Goal: Task Accomplishment & Management: Complete application form

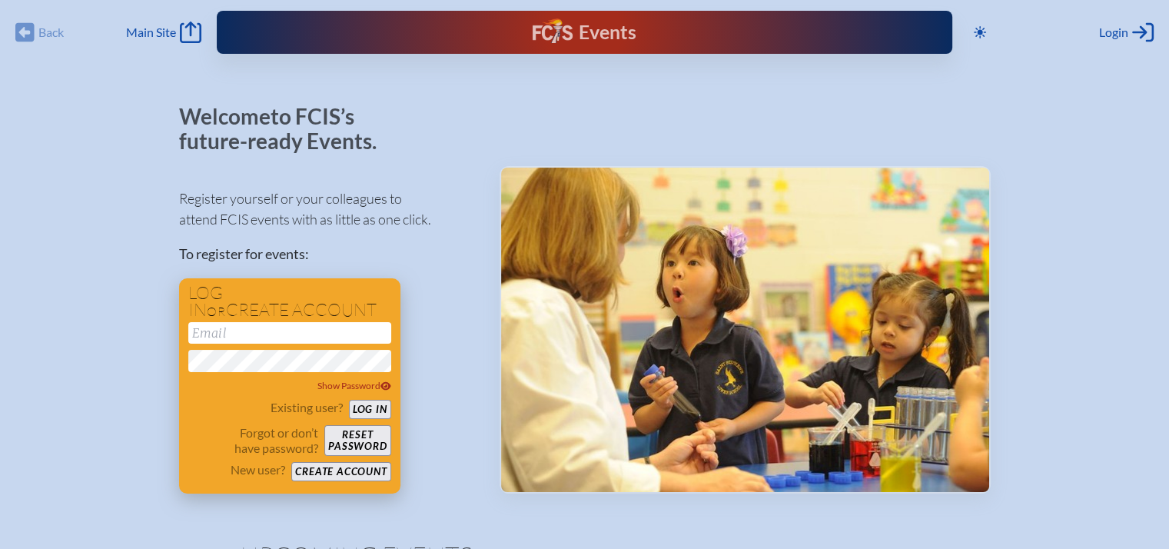
click at [276, 334] on input "email" at bounding box center [289, 333] width 203 height 22
type input "robin.smith@pa"
click at [348, 469] on button "Create account" at bounding box center [340, 471] width 99 height 19
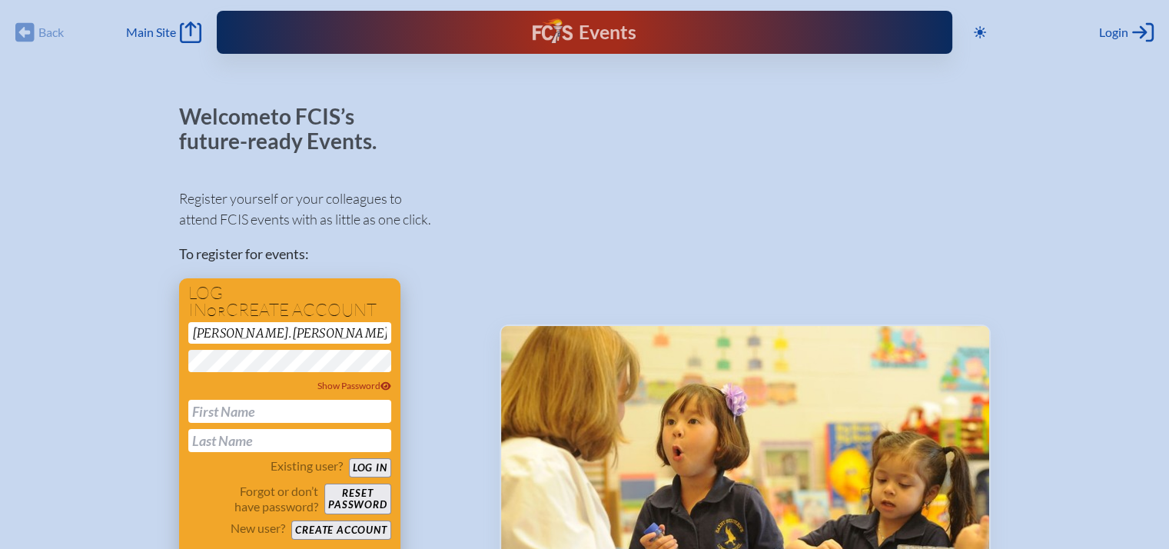
click at [240, 413] on input "text" at bounding box center [289, 411] width 203 height 23
type input "[PERSON_NAME]"
click at [221, 435] on input "text" at bounding box center [289, 440] width 203 height 23
type input "[PERSON_NAME]"
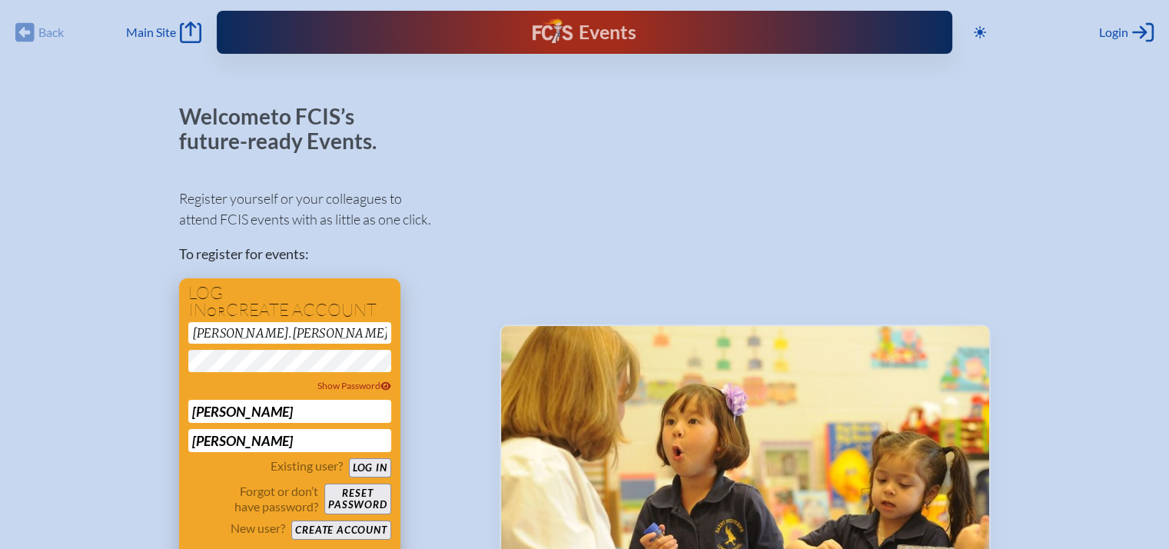
click at [337, 523] on button "Create account" at bounding box center [340, 529] width 99 height 19
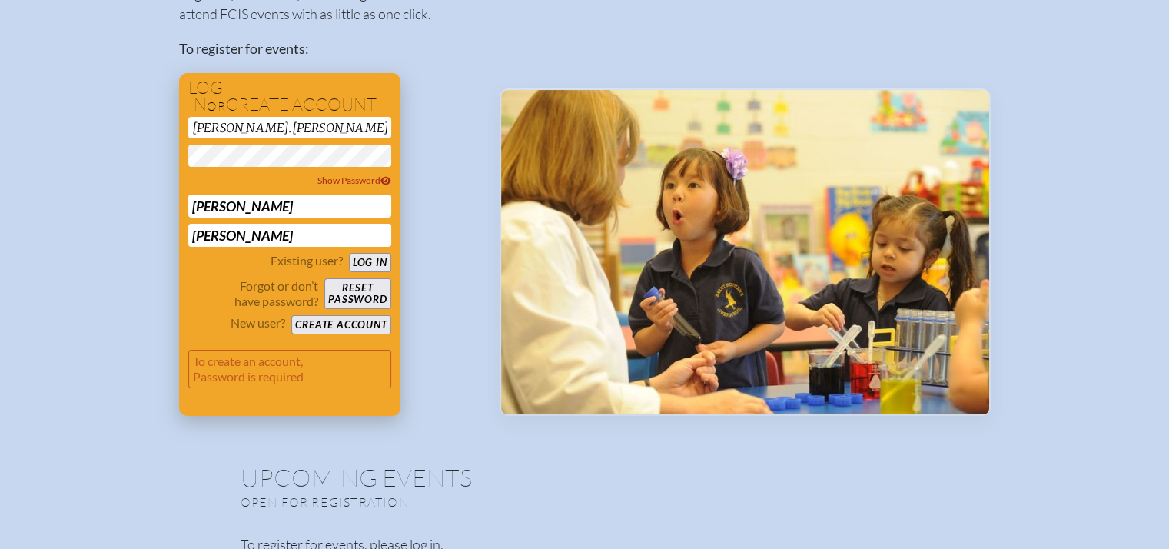
scroll to position [206, 0]
click at [270, 363] on p "To create an account, Password is required" at bounding box center [289, 368] width 203 height 38
click at [257, 379] on p "To create an account, Password is required" at bounding box center [289, 368] width 203 height 38
click at [328, 319] on button "Create account" at bounding box center [340, 323] width 99 height 19
click at [288, 122] on input "robin.smith@pa" at bounding box center [289, 127] width 203 height 22
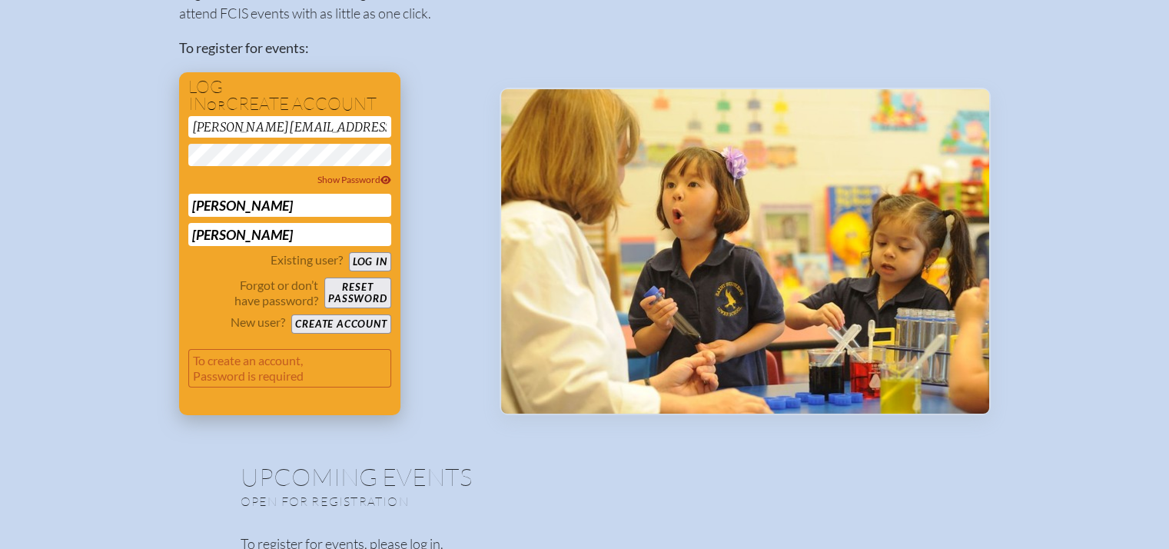
type input "[PERSON_NAME][EMAIL_ADDRESS][PERSON_NAME][DOMAIN_NAME]"
click at [370, 182] on span "Show Password" at bounding box center [354, 180] width 74 height 12
click at [346, 321] on button "Create account" at bounding box center [340, 323] width 99 height 19
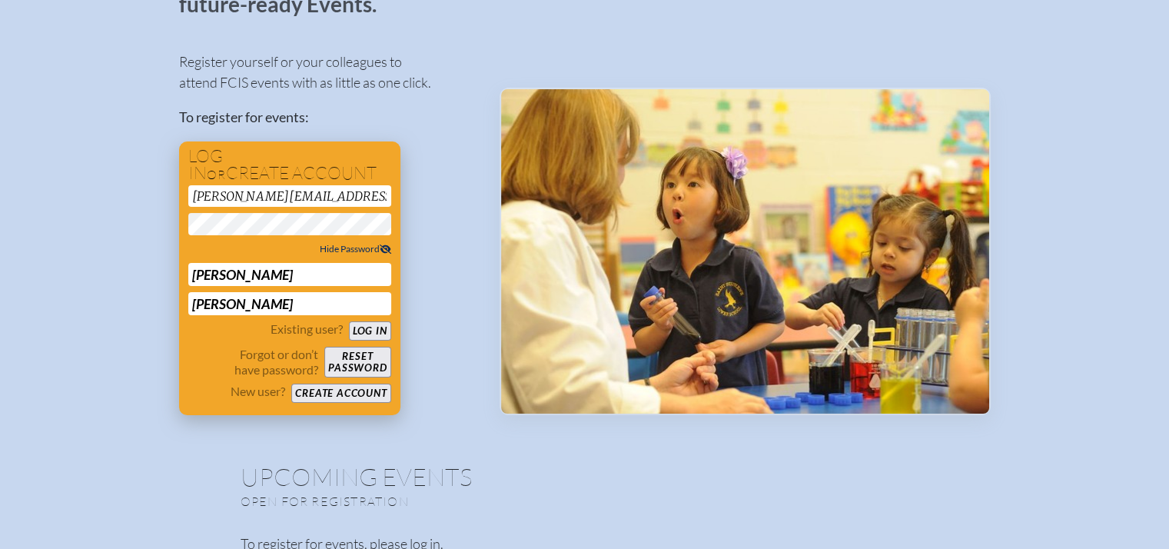
scroll to position [18, 0]
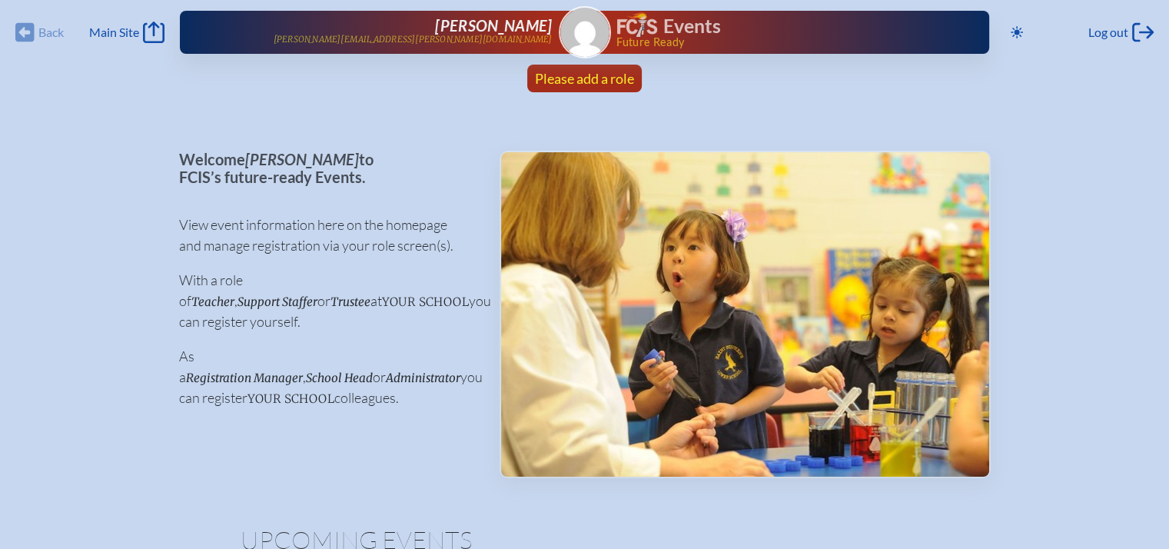
click at [605, 72] on span "Please add a role" at bounding box center [584, 78] width 99 height 17
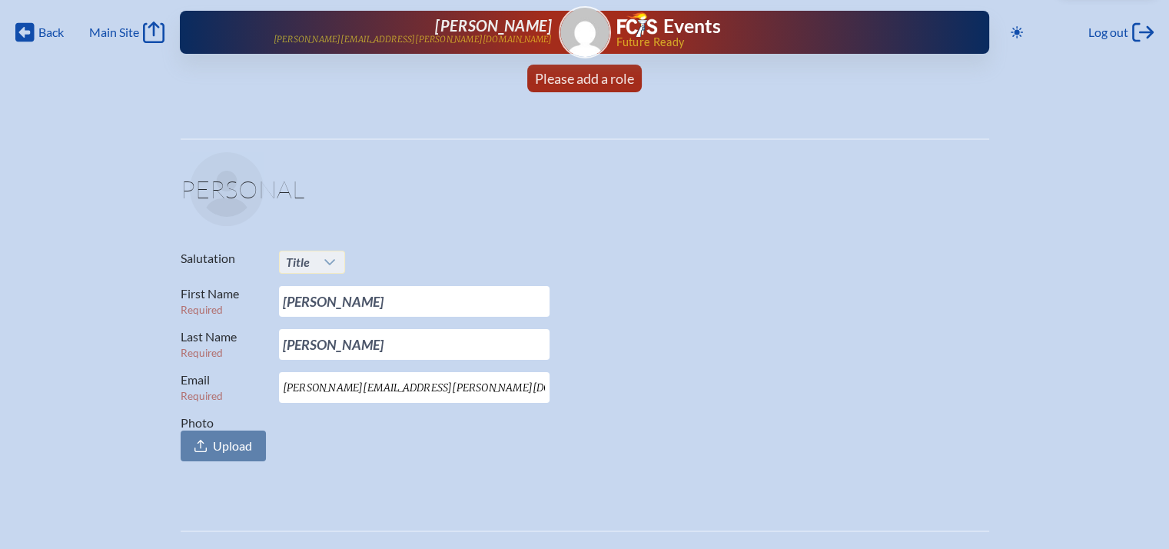
click at [333, 266] on icon at bounding box center [330, 262] width 12 height 12
click at [310, 310] on li "Mrs." at bounding box center [310, 312] width 65 height 22
click at [228, 445] on span "Upload" at bounding box center [232, 445] width 39 height 15
click at [0, 0] on input "Photo Upload" at bounding box center [0, 0] width 0 height 0
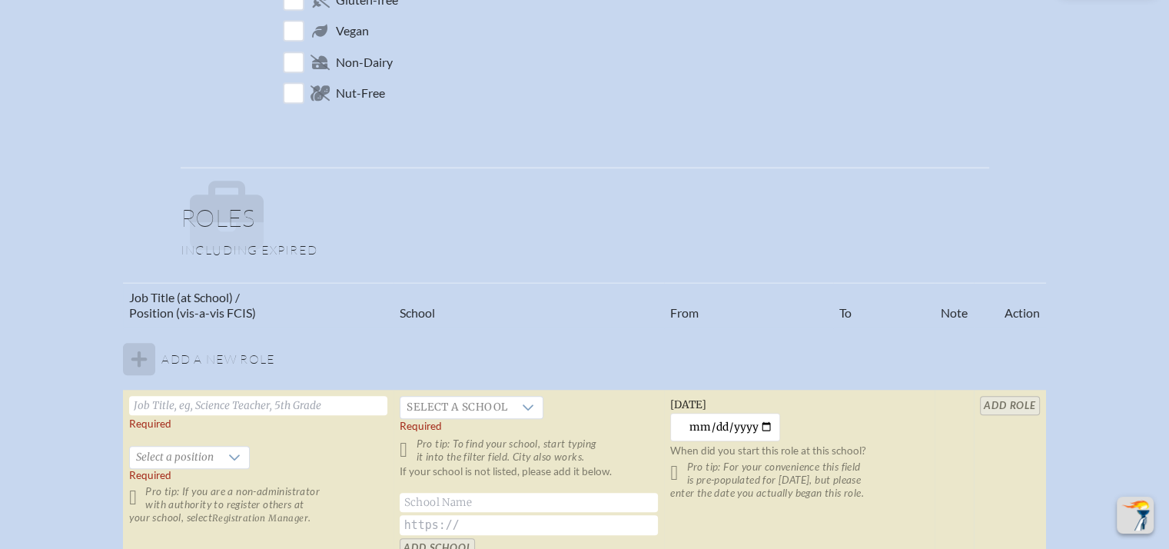
scroll to position [996, 0]
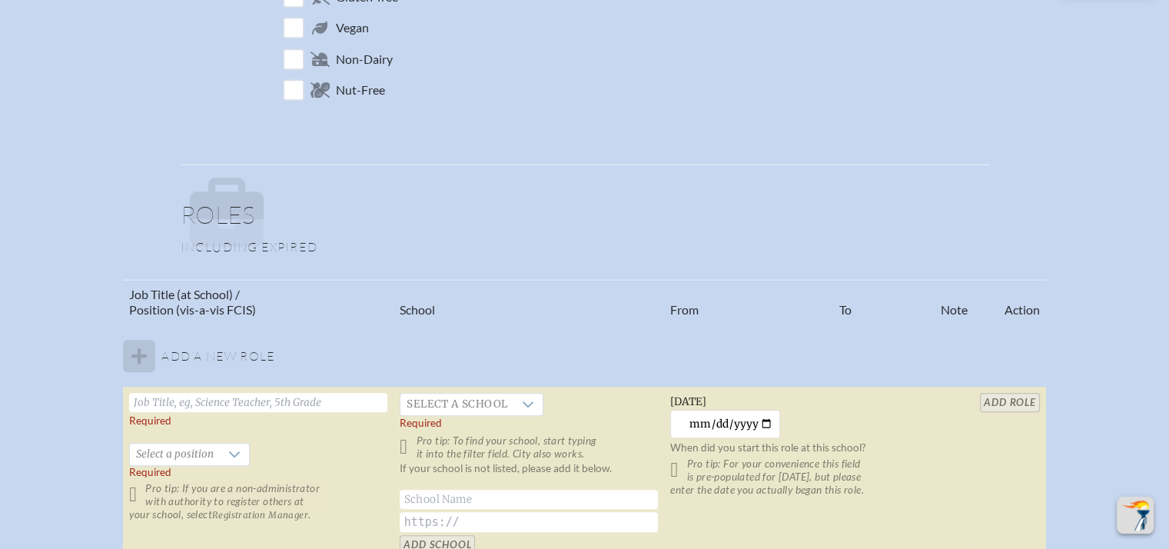
click at [194, 397] on input "text" at bounding box center [258, 402] width 258 height 19
type input "Upper School Principal"
click at [518, 400] on div at bounding box center [527, 404] width 29 height 22
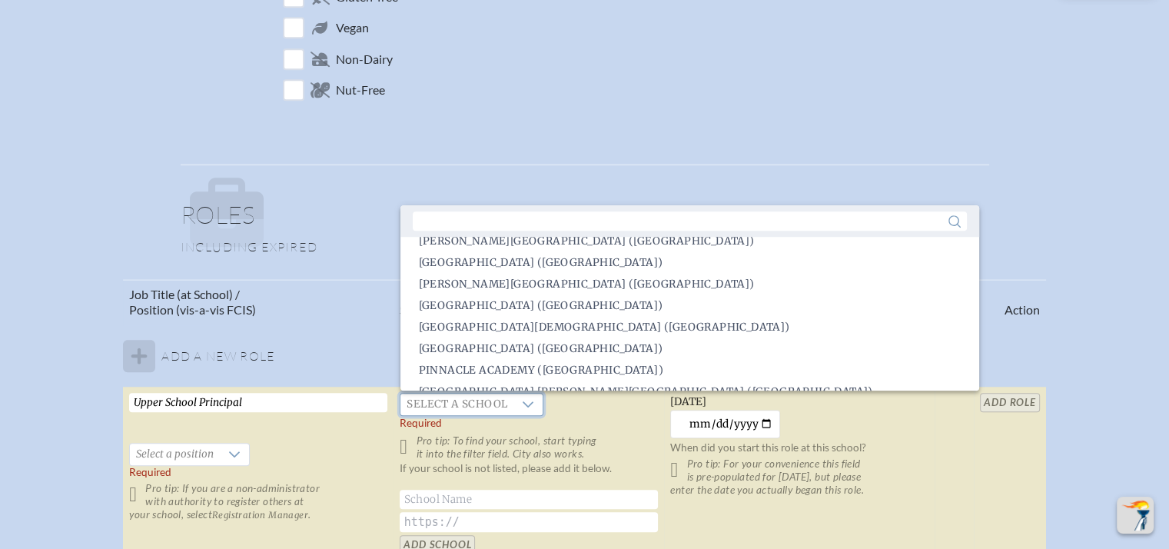
scroll to position [2099, 0]
click at [310, 333] on tbody "Add a new role Upper School Principal   Select a position Required Pro tip: If …" at bounding box center [584, 442] width 922 height 237
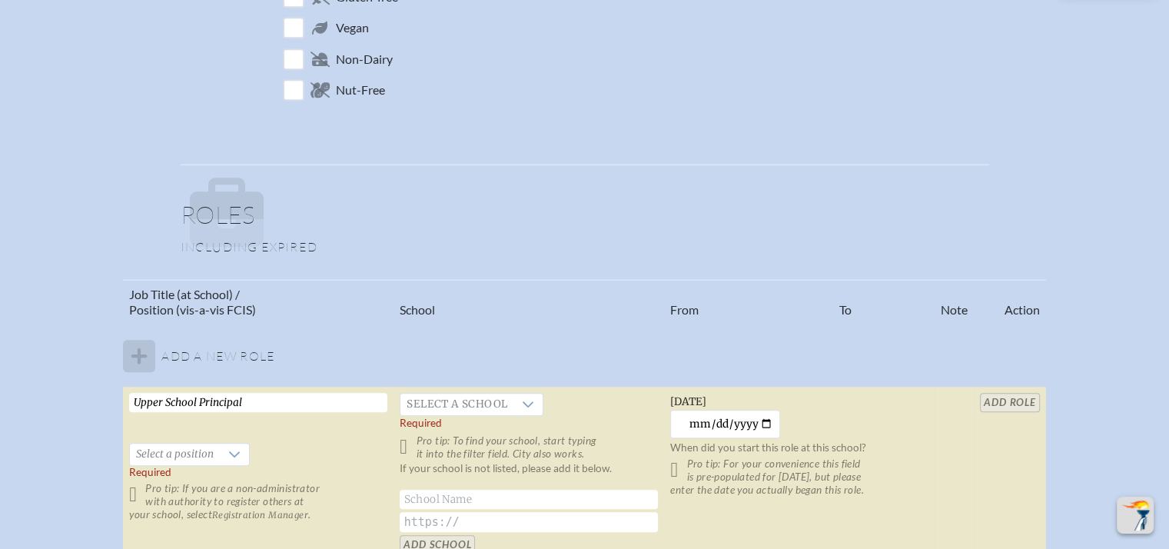
click at [434, 501] on input "text" at bounding box center [529, 498] width 258 height 19
type input "[GEOGRAPHIC_DATA][DEMOGRAPHIC_DATA]"
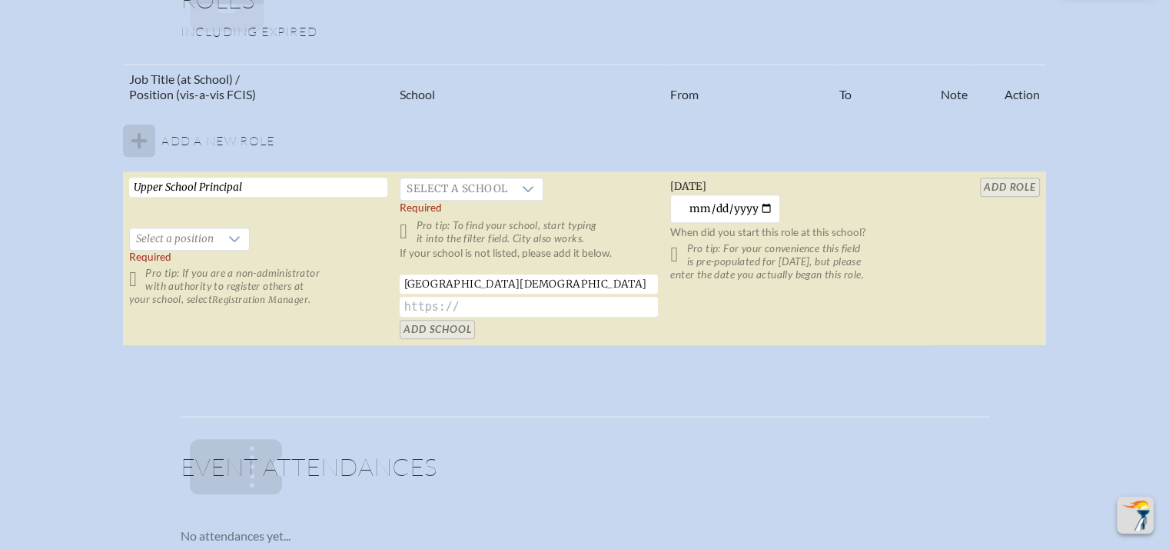
scroll to position [1214, 0]
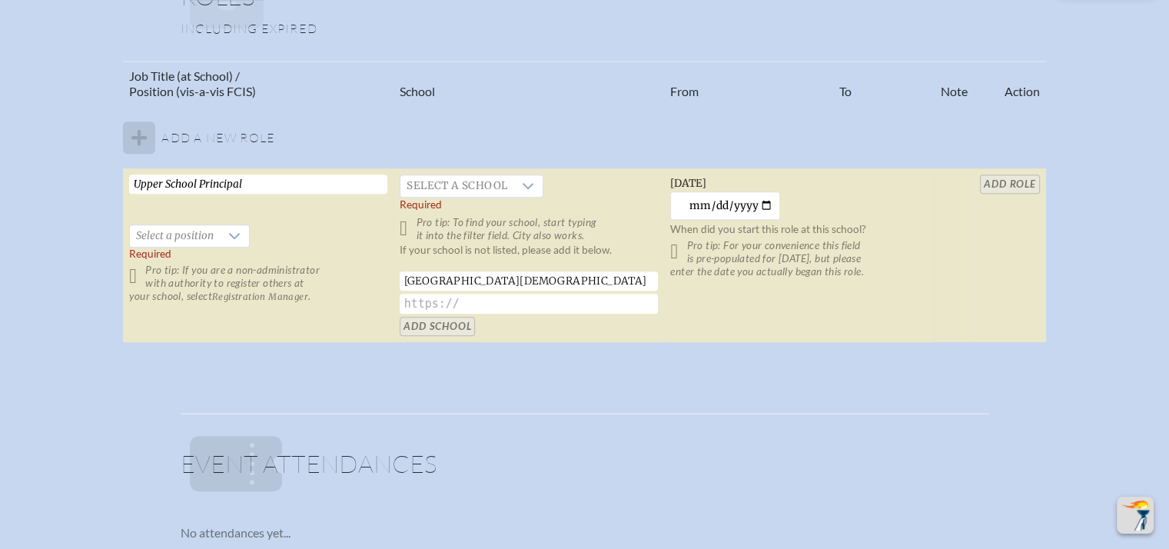
click at [415, 299] on input "text" at bounding box center [529, 304] width 258 height 20
paste input "[URL][DOMAIN_NAME]"
type input "[URL][DOMAIN_NAME]"
click at [762, 204] on input "[DATE]" at bounding box center [725, 205] width 110 height 28
click at [766, 195] on input "[DATE]" at bounding box center [725, 205] width 110 height 28
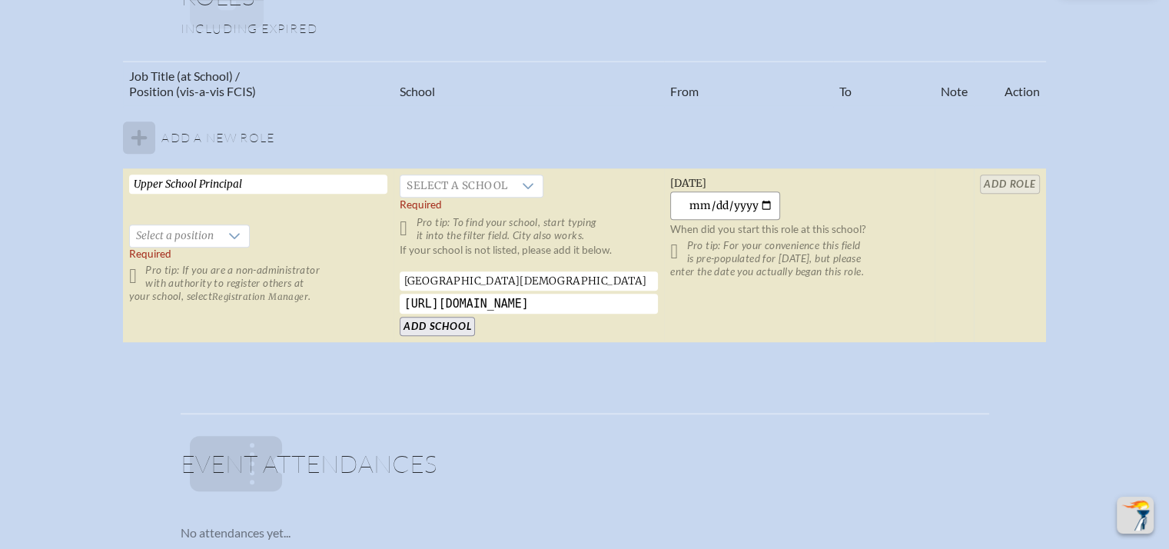
click at [763, 200] on input "[DATE]" at bounding box center [725, 205] width 110 height 28
type input "[DATE]"
click at [220, 241] on div at bounding box center [234, 236] width 29 height 22
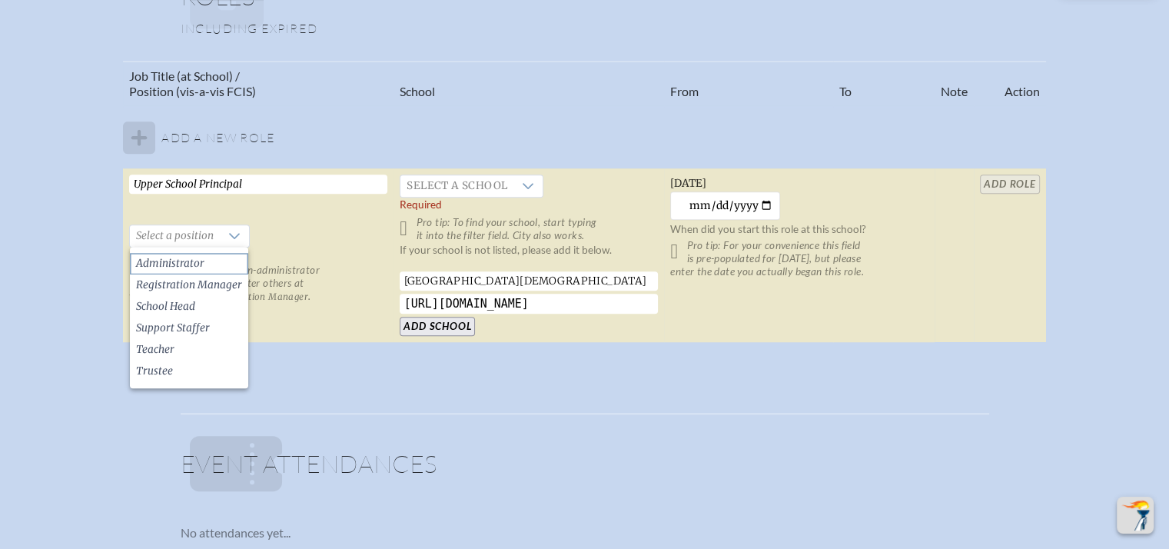
click at [200, 265] on span "Administrator" at bounding box center [170, 263] width 68 height 15
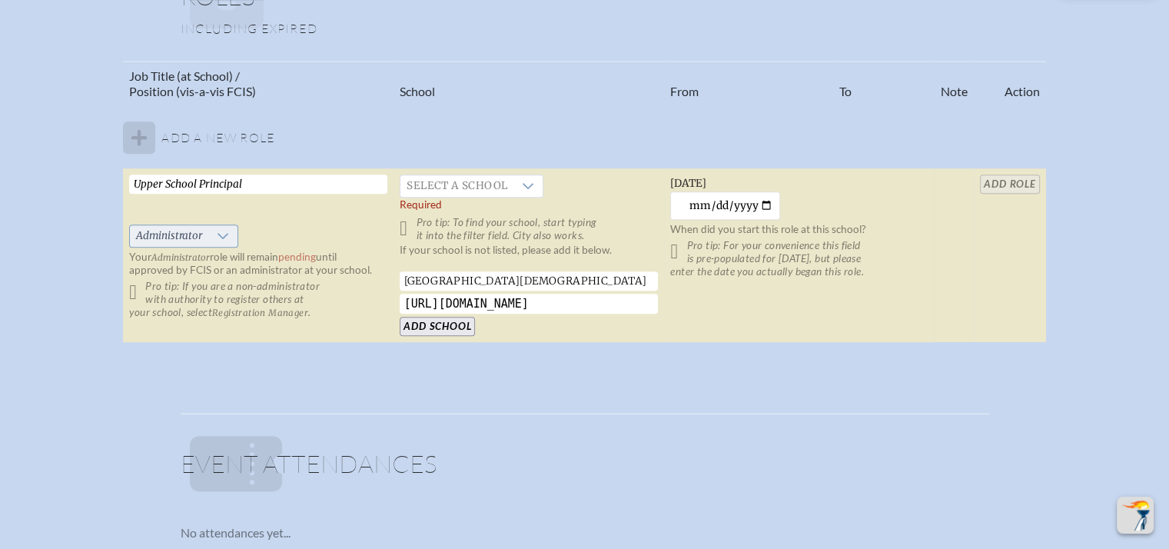
click at [224, 237] on icon at bounding box center [223, 236] width 12 height 12
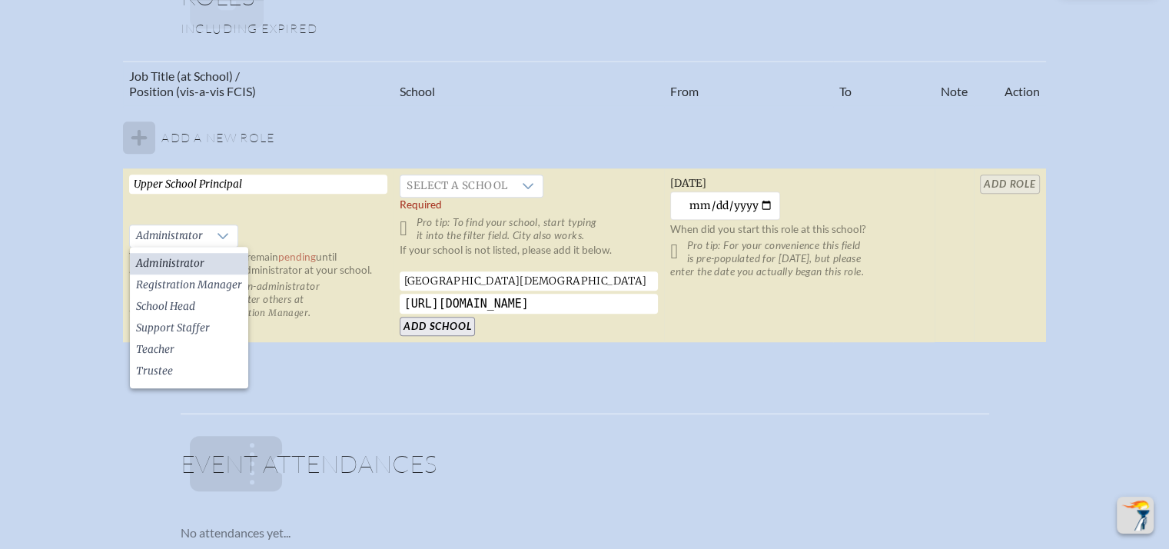
click at [217, 257] on li "Administrator" at bounding box center [189, 264] width 118 height 22
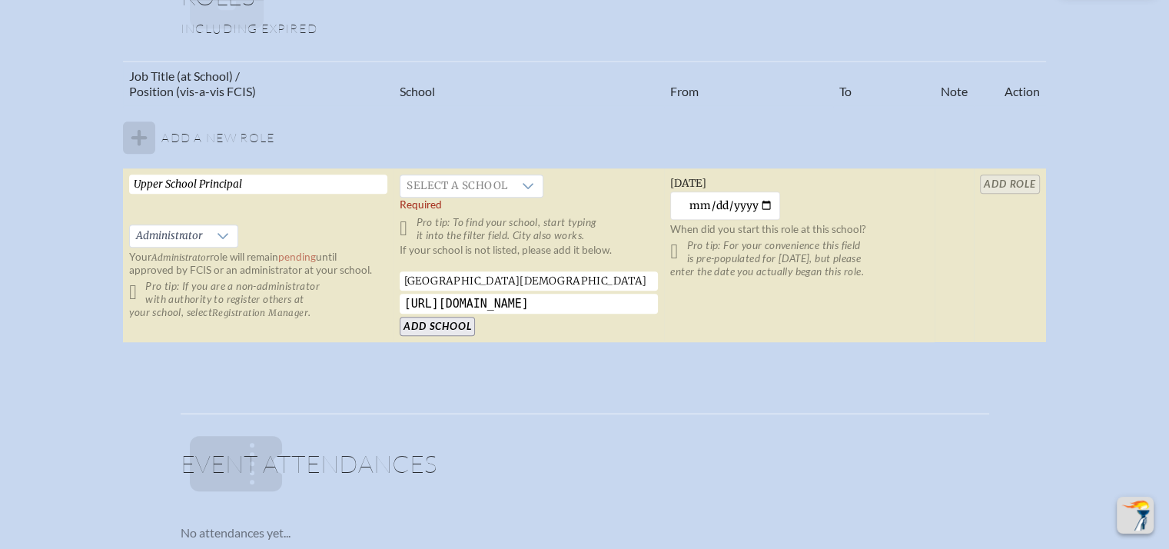
click at [426, 315] on div "If your school is not listed, please add it below. [GEOGRAPHIC_DATA][DEMOGRAPHI…" at bounding box center [529, 290] width 258 height 92
click at [434, 323] on input "Add School" at bounding box center [437, 326] width 75 height 19
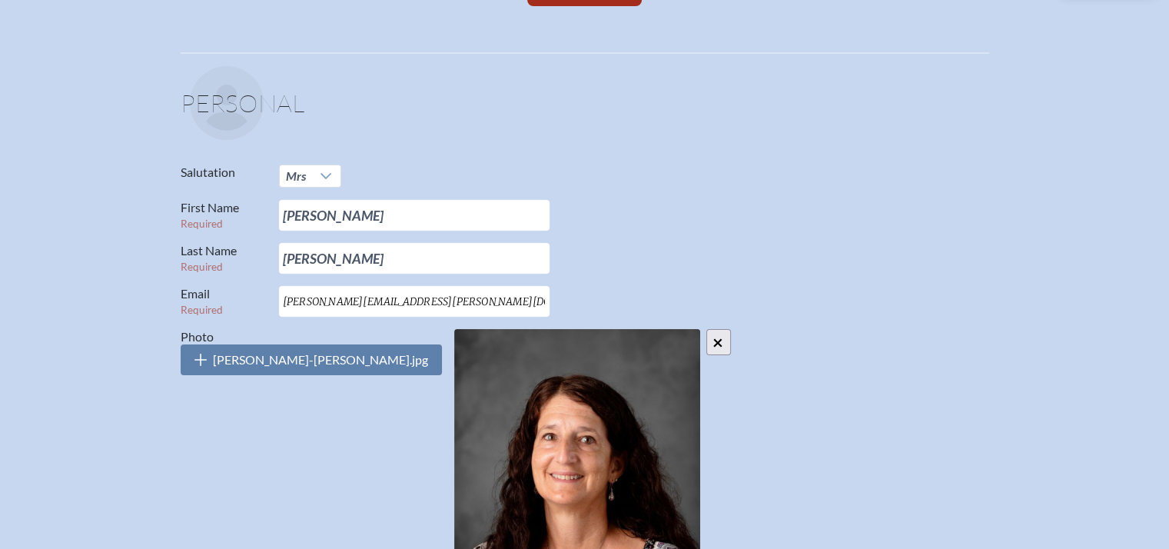
scroll to position [0, 0]
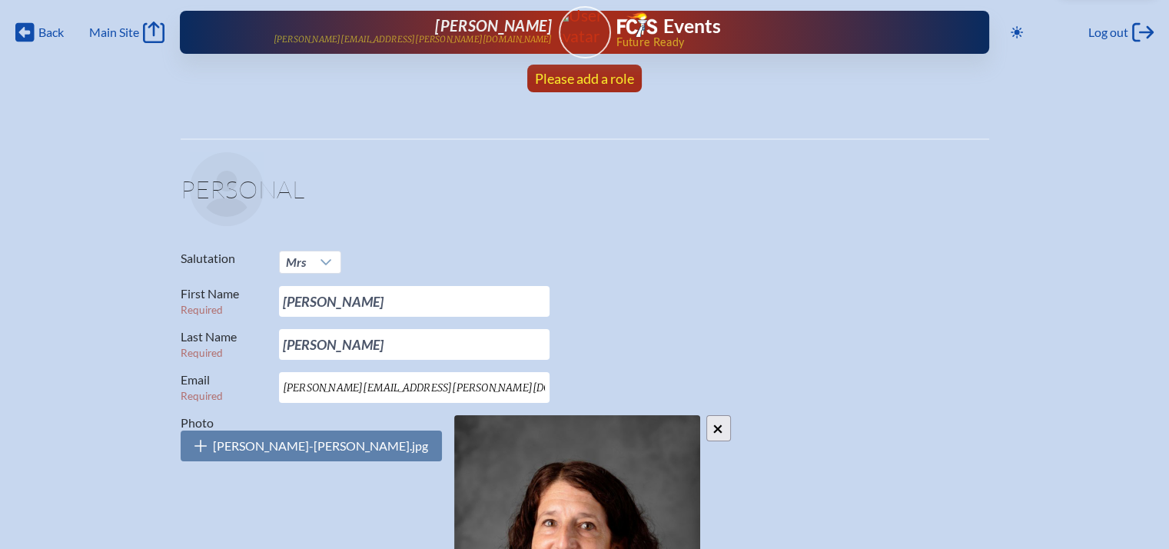
click at [592, 75] on span "Please add a role" at bounding box center [584, 78] width 99 height 17
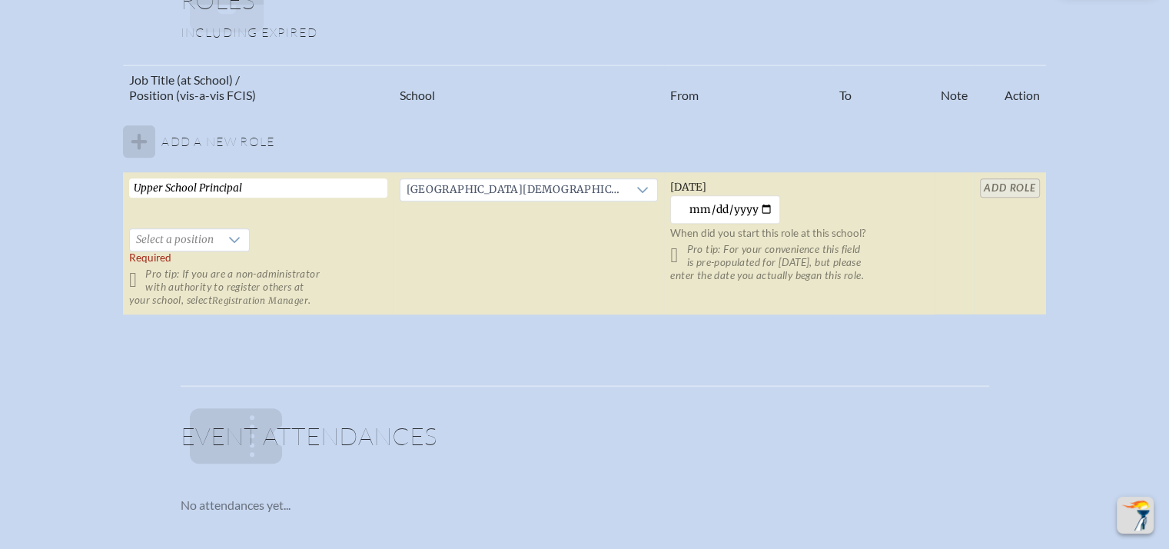
scroll to position [1204, 12]
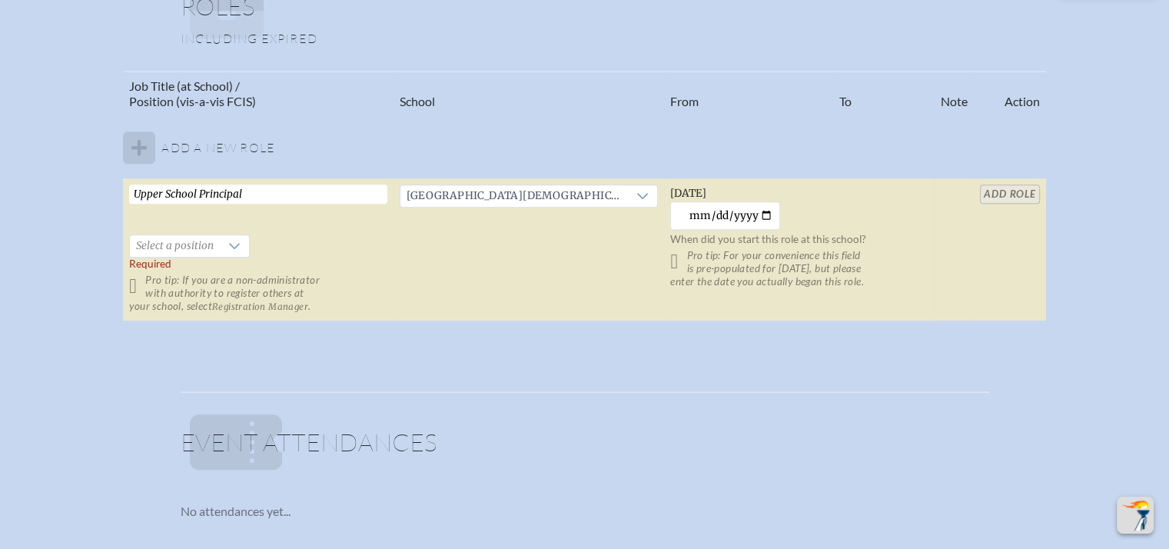
click at [984, 197] on table "Job Title (at School) / Position (vis-a-vis FCIS) School From To Note Action Ad…" at bounding box center [584, 196] width 922 height 251
click at [971, 191] on table "Job Title (at School) / Position (vis-a-vis FCIS) School From To Note Action Ad…" at bounding box center [584, 196] width 922 height 251
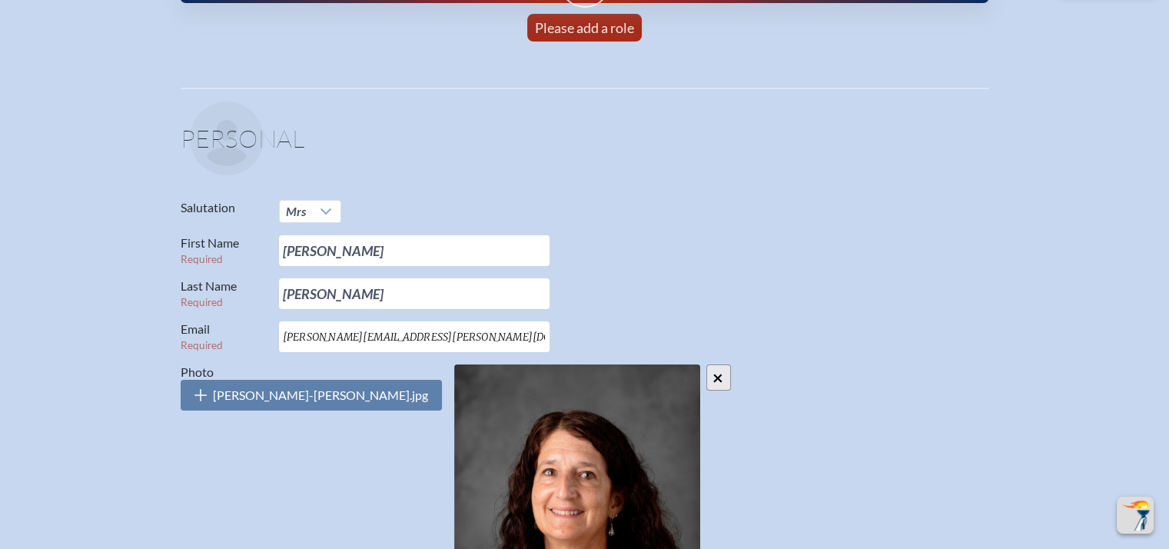
scroll to position [0, 12]
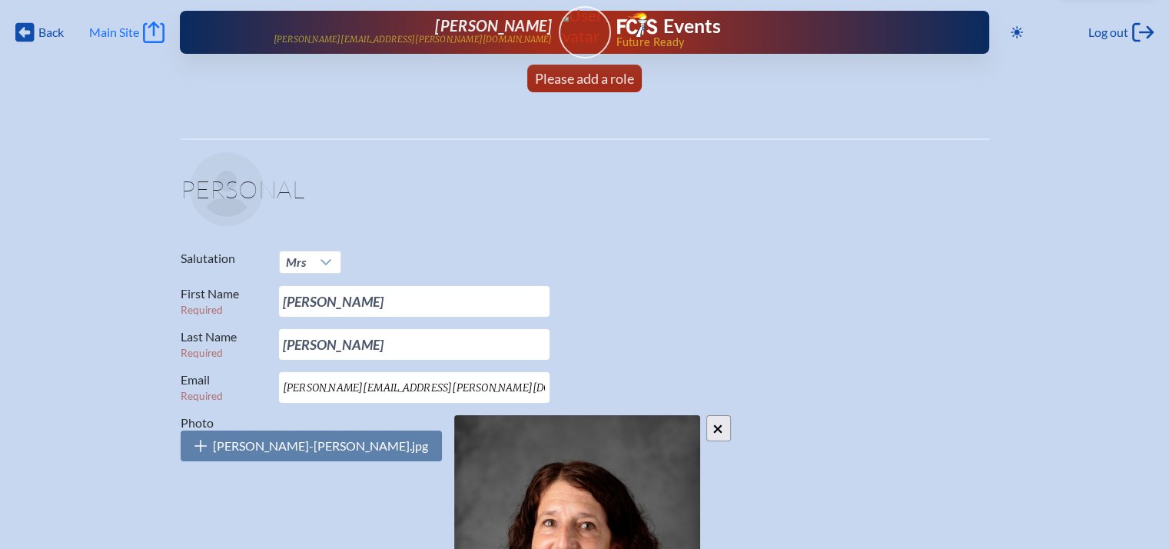
click at [152, 36] on icon "Main Site" at bounding box center [154, 33] width 22 height 22
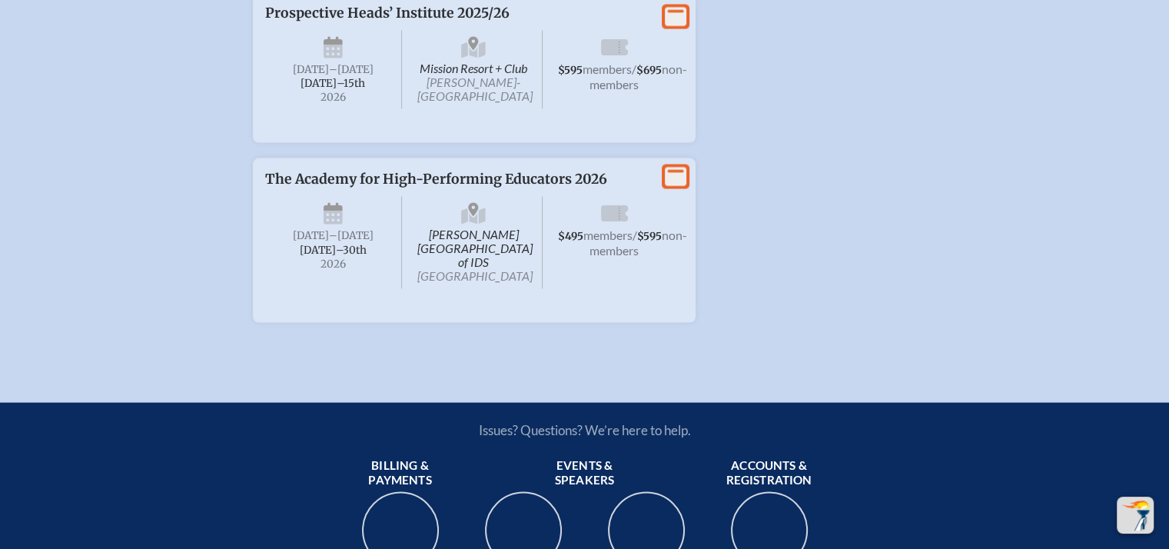
scroll to position [2989, 0]
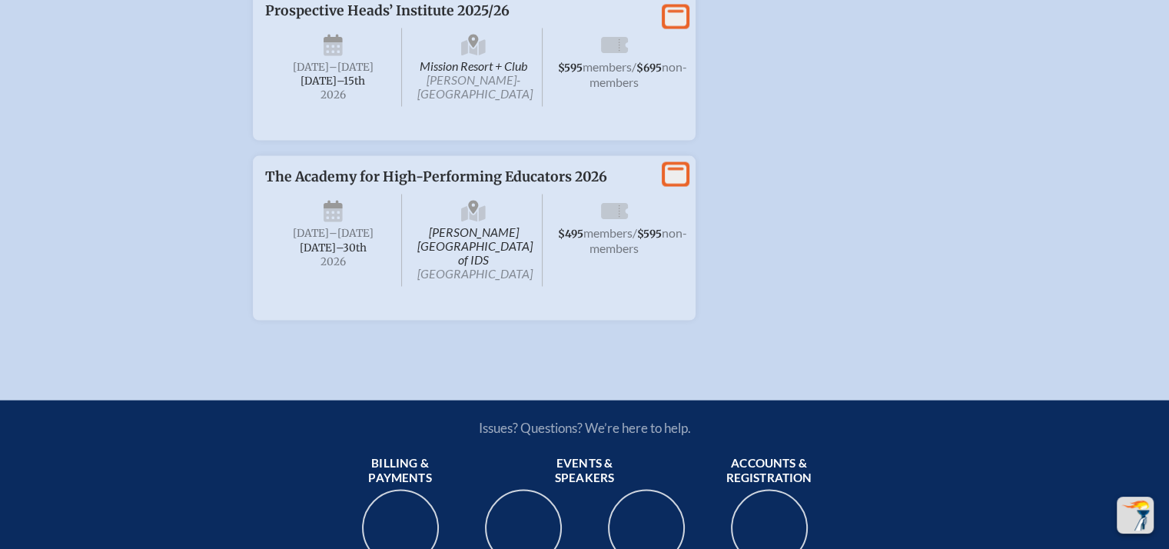
click at [682, 26] on icon at bounding box center [676, 16] width 22 height 19
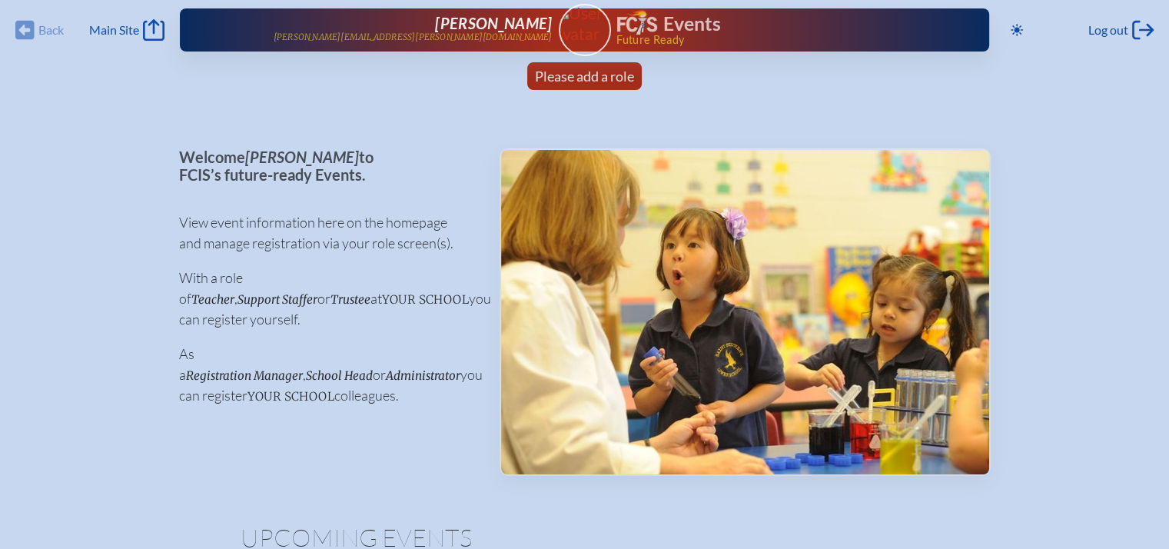
scroll to position [0, 0]
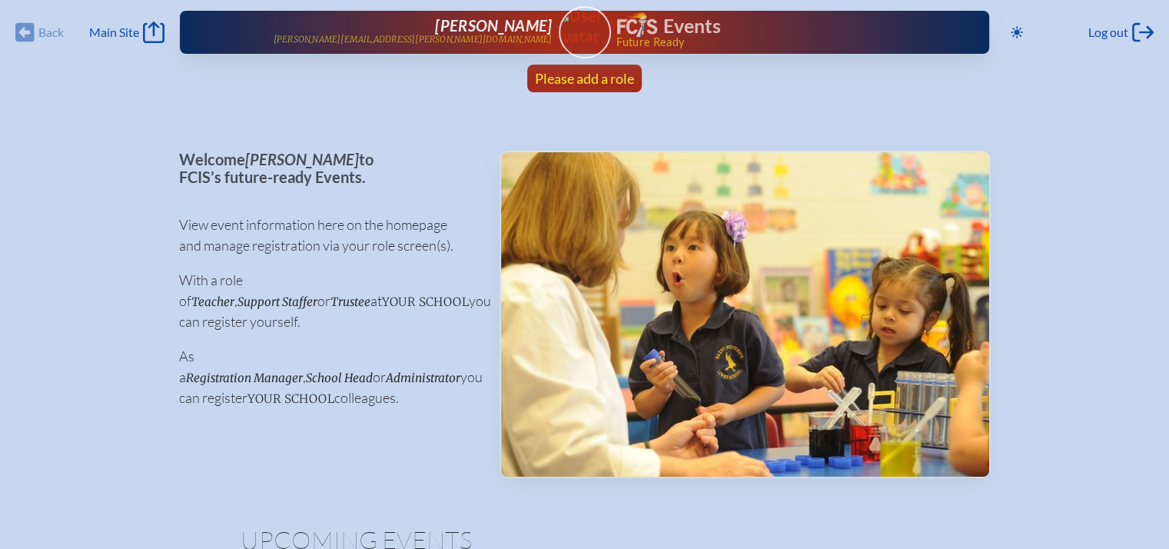
click at [581, 85] on span "Please add a role" at bounding box center [584, 78] width 99 height 17
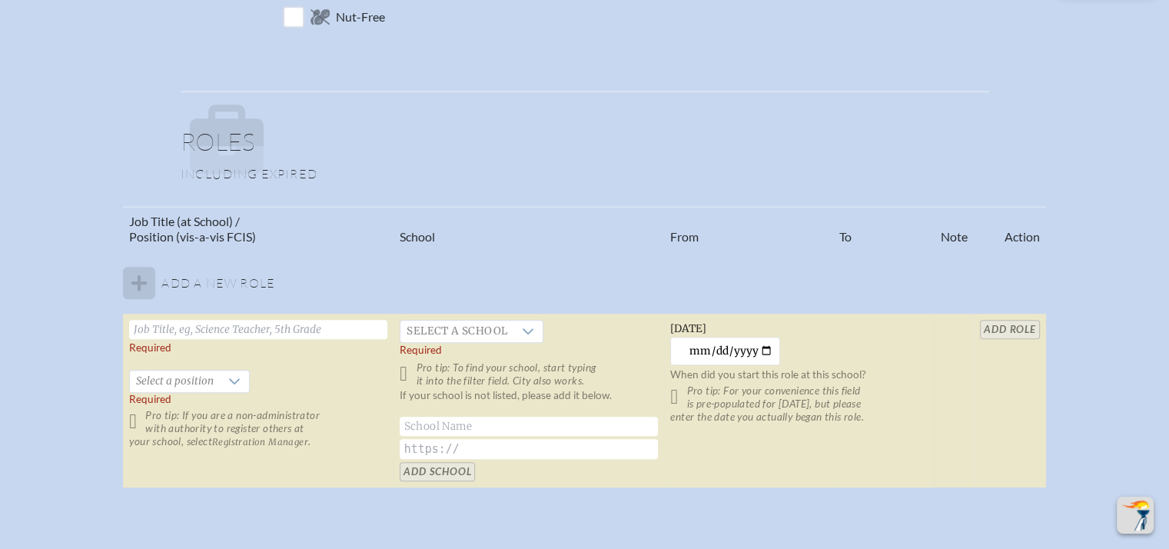
scroll to position [1103, 0]
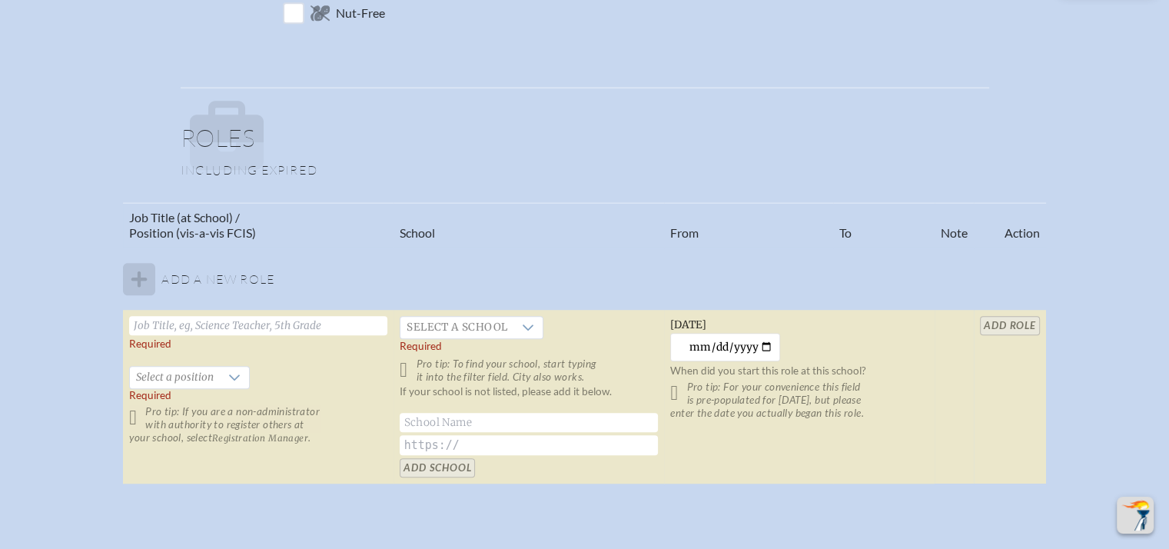
click at [258, 316] on input "text" at bounding box center [258, 325] width 258 height 19
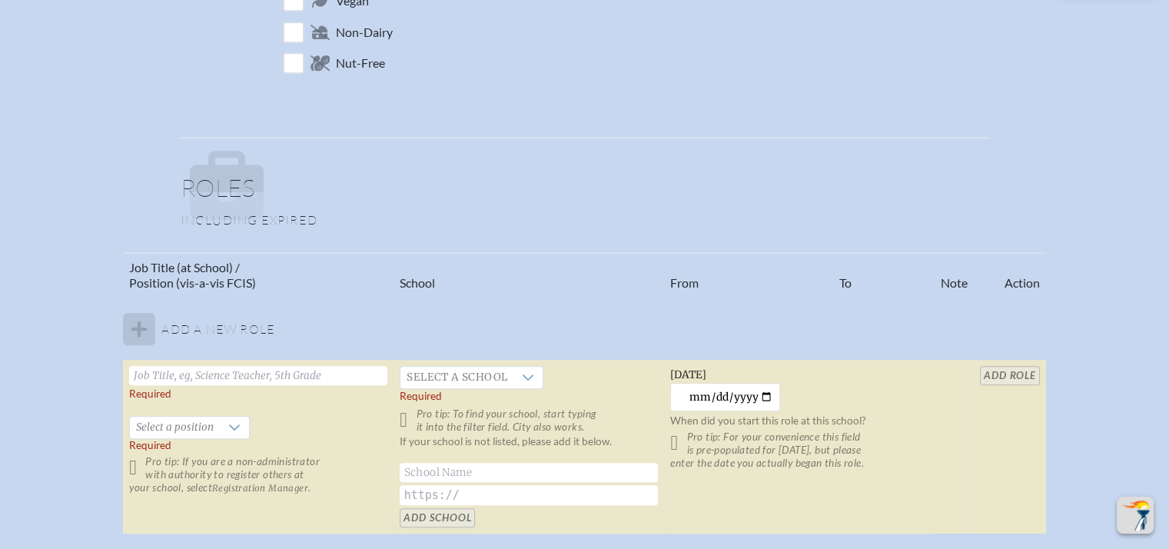
scroll to position [1054, 0]
type input "Upper School Principal"
click at [230, 423] on icon at bounding box center [234, 426] width 11 height 6
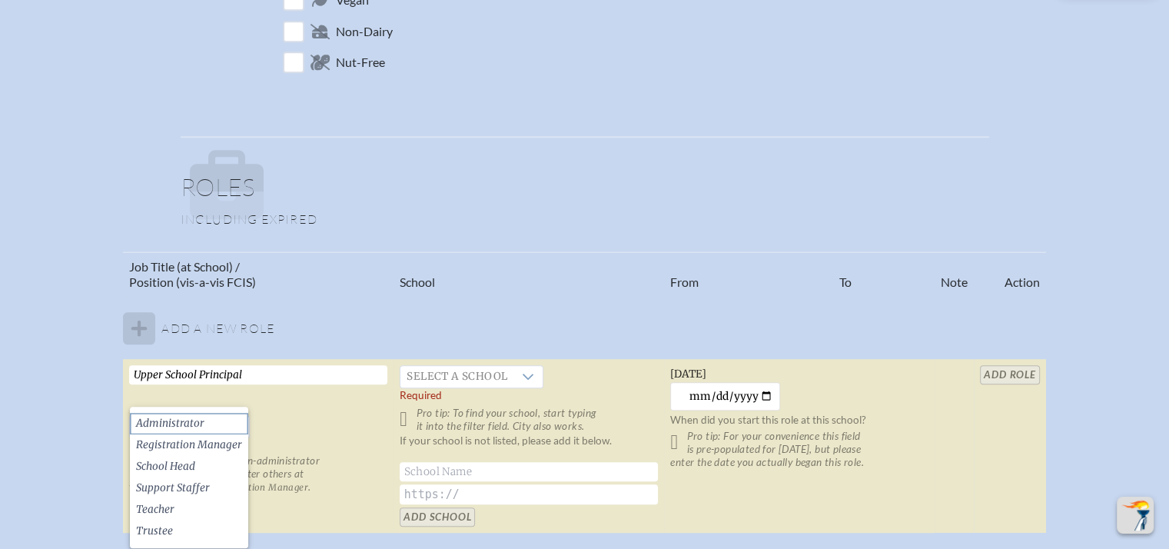
click at [222, 416] on li "Administrator" at bounding box center [189, 424] width 118 height 22
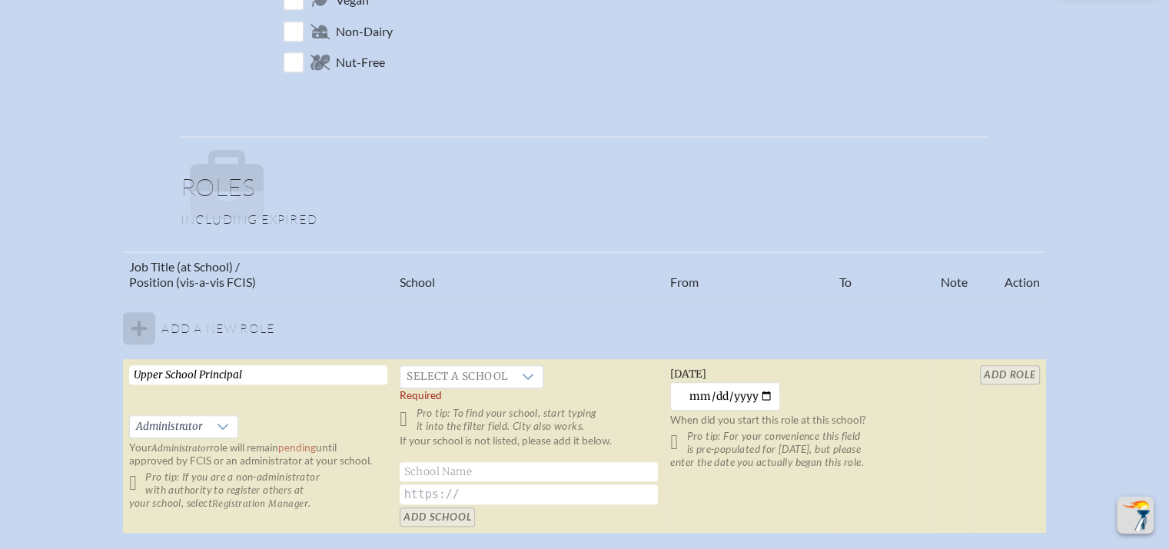
click at [480, 462] on input "text" at bounding box center [529, 471] width 258 height 19
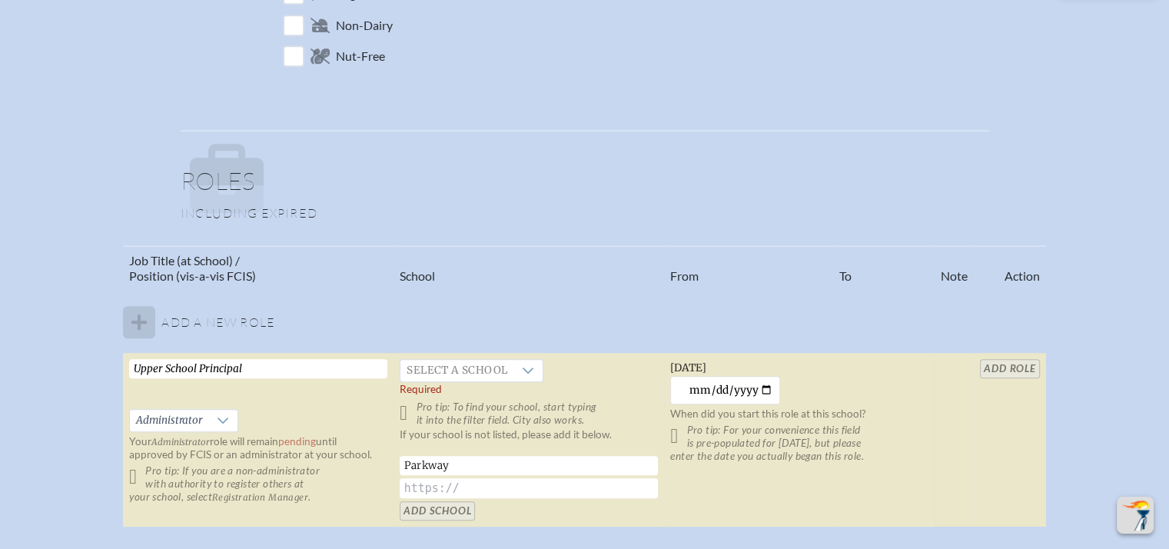
scroll to position [1063, 0]
type input "[GEOGRAPHIC_DATA][DEMOGRAPHIC_DATA]"
click at [456, 476] on input "text" at bounding box center [529, 486] width 258 height 20
paste input "[URL][DOMAIN_NAME]"
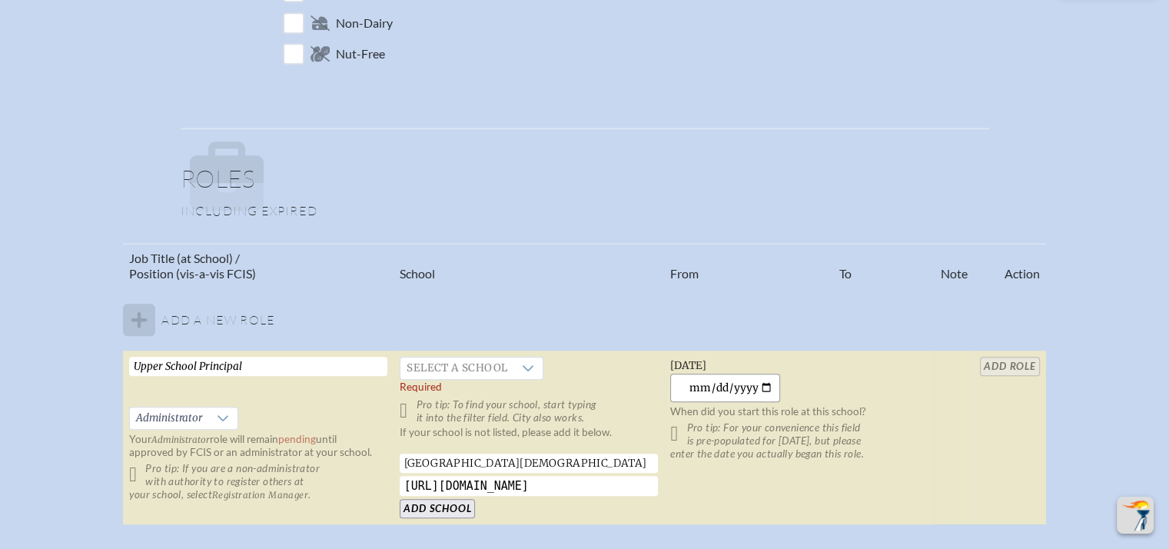
type input "[URL][DOMAIN_NAME]"
click at [764, 373] on input "[DATE]" at bounding box center [725, 387] width 110 height 28
type input "[DATE]"
click at [449, 499] on input "Add School" at bounding box center [437, 508] width 75 height 19
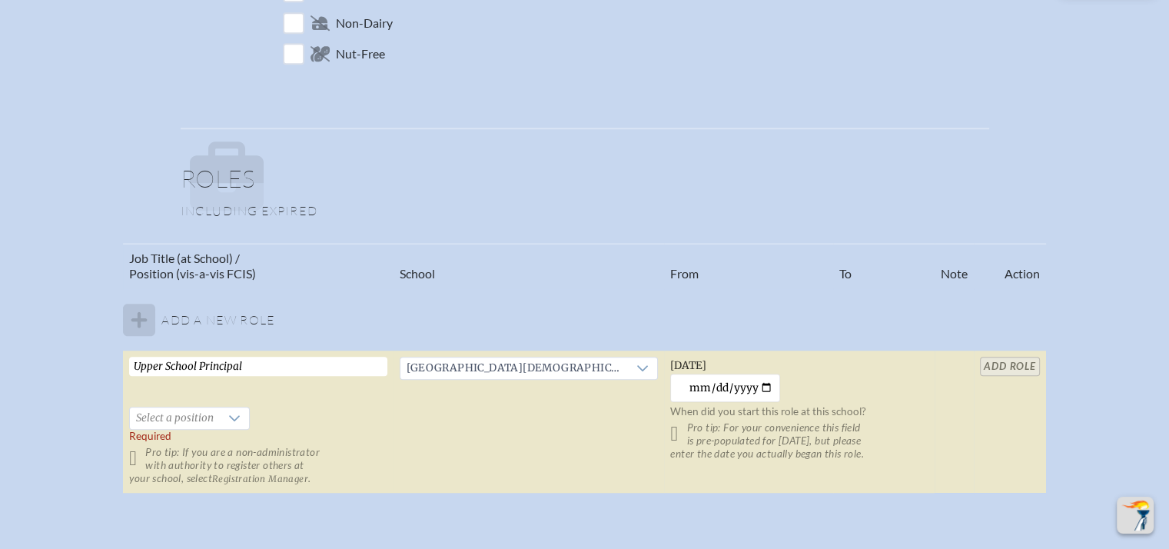
drag, startPoint x: 993, startPoint y: 332, endPoint x: 927, endPoint y: 370, distance: 76.1
click at [934, 370] on td at bounding box center [953, 421] width 39 height 143
click at [990, 333] on table "Job Title (at School) / Position (vis-a-vis FCIS) School From To Note Action Ad…" at bounding box center [584, 368] width 922 height 251
click at [241, 412] on icon at bounding box center [234, 418] width 12 height 12
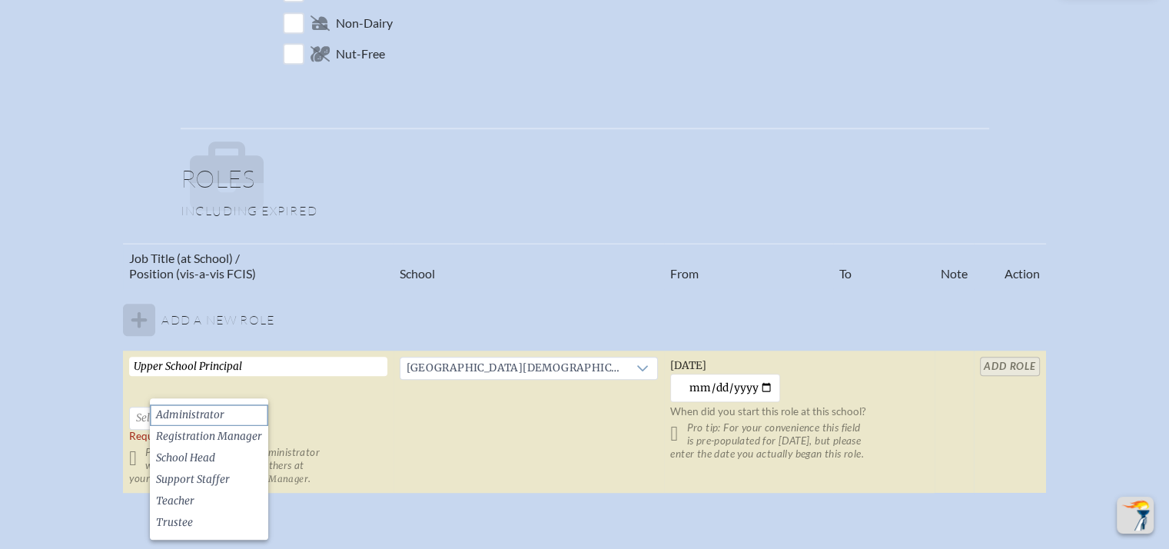
click at [227, 420] on li "Administrator" at bounding box center [209, 415] width 118 height 22
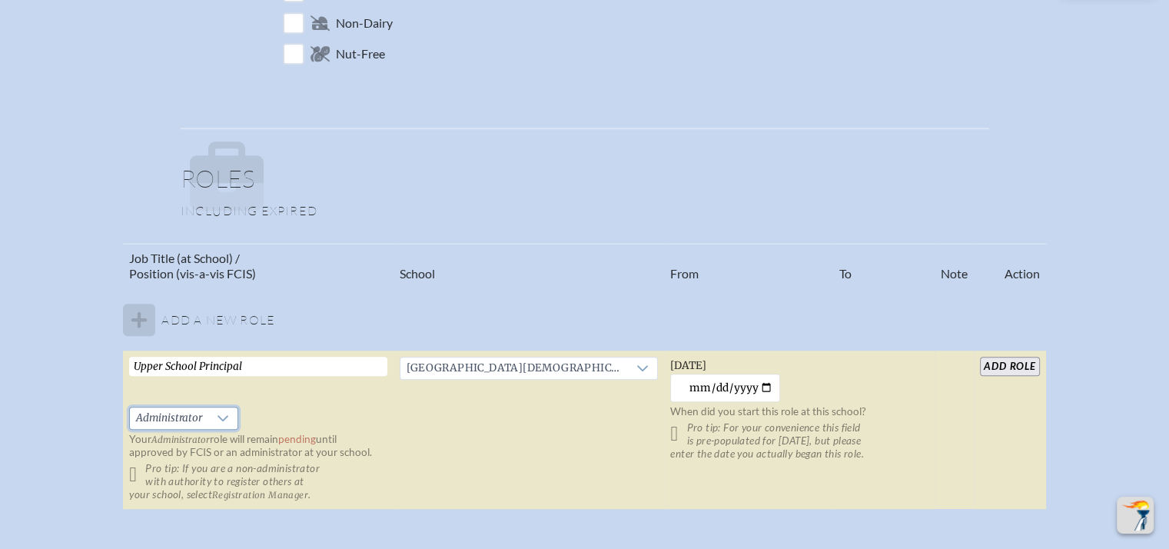
click at [981, 357] on input "add Role" at bounding box center [1009, 366] width 59 height 19
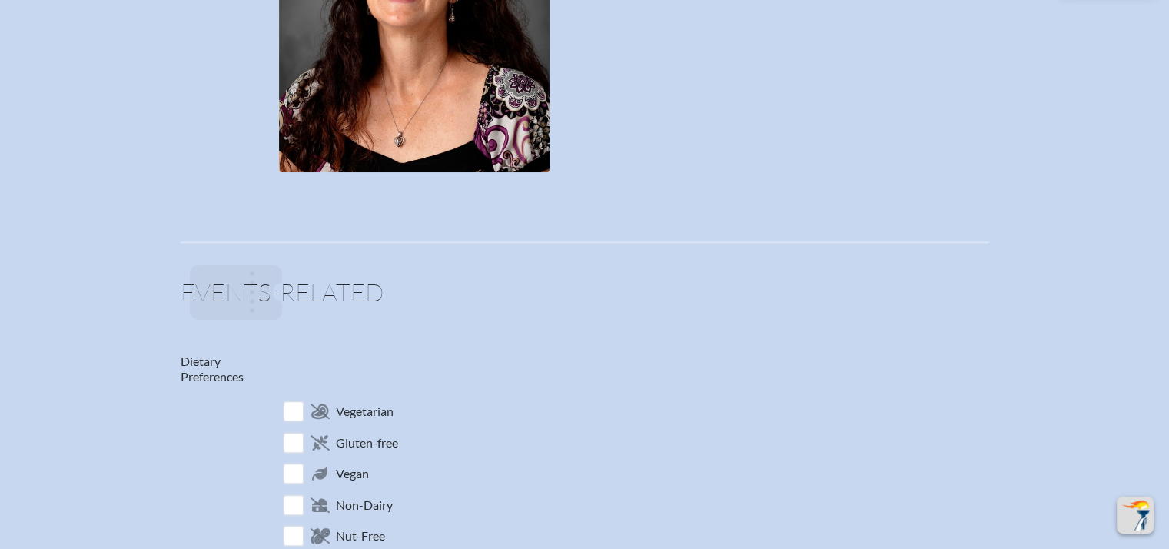
scroll to position [0, 0]
